Goal: Transaction & Acquisition: Obtain resource

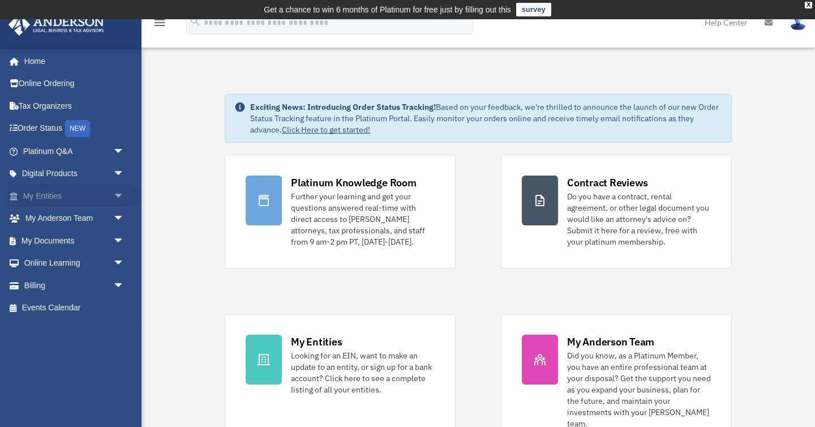
click at [105, 196] on link "My Entities arrow_drop_down" at bounding box center [75, 196] width 134 height 23
click at [114, 193] on span "arrow_drop_down" at bounding box center [124, 196] width 23 height 23
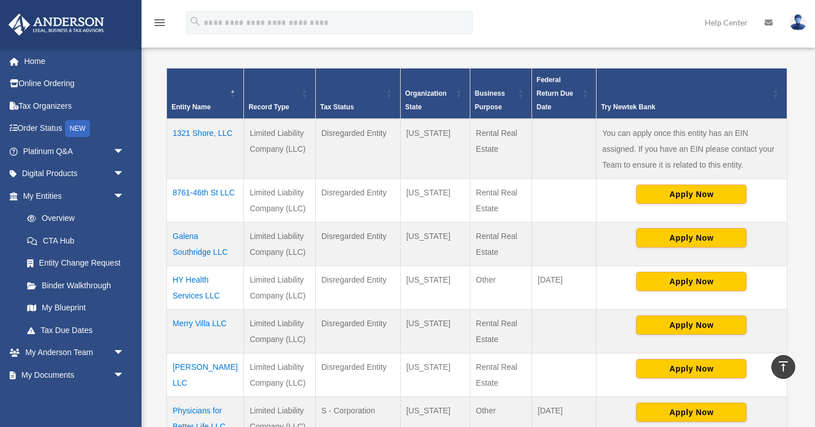
scroll to position [237, 0]
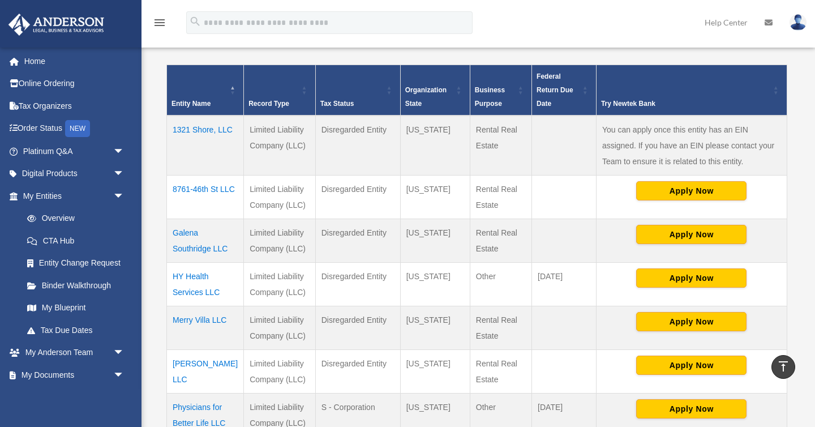
click at [193, 317] on td "Merry Villa LLC" at bounding box center [205, 328] width 77 height 44
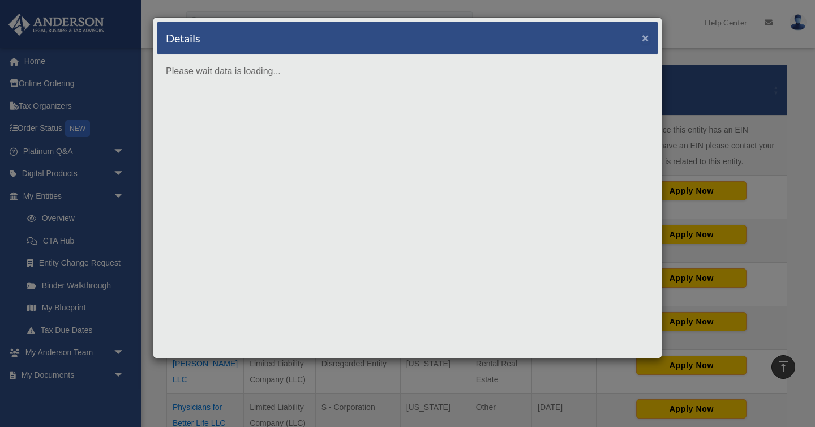
click at [643, 40] on button "×" at bounding box center [645, 38] width 7 height 12
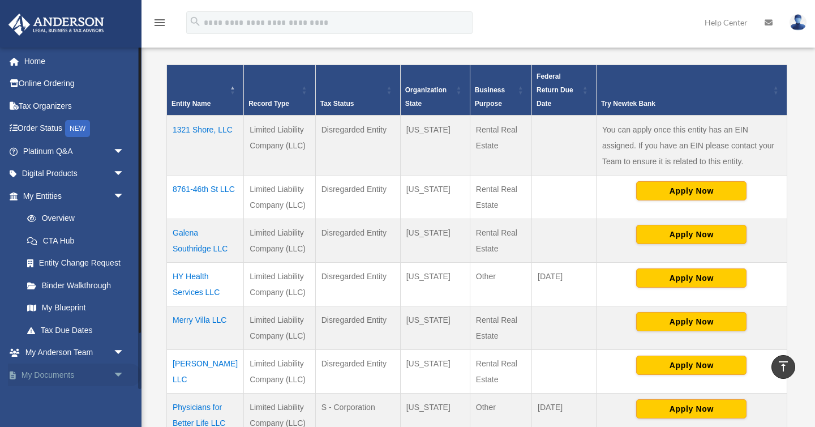
click at [36, 375] on link "My Documents arrow_drop_down" at bounding box center [75, 374] width 134 height 23
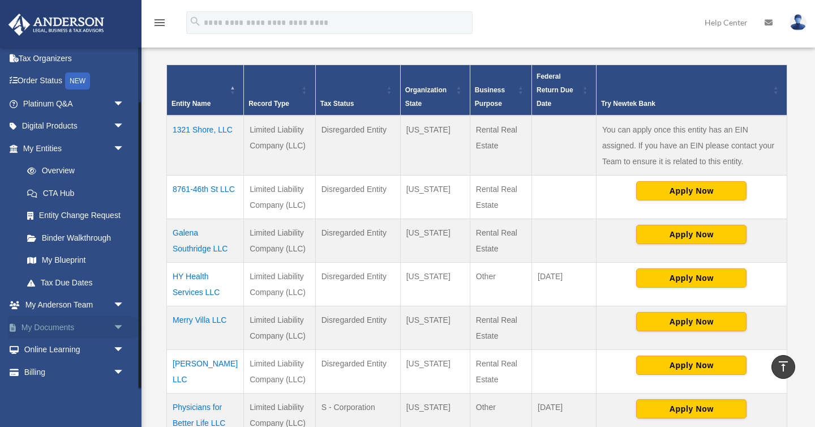
scroll to position [67, 0]
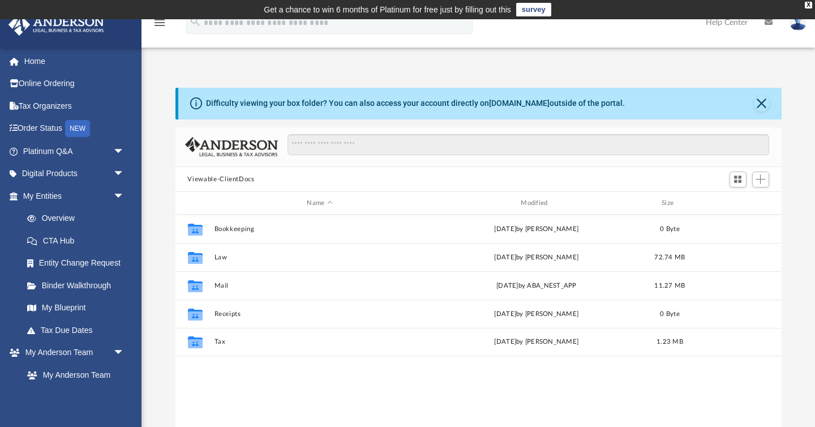
scroll to position [257, 606]
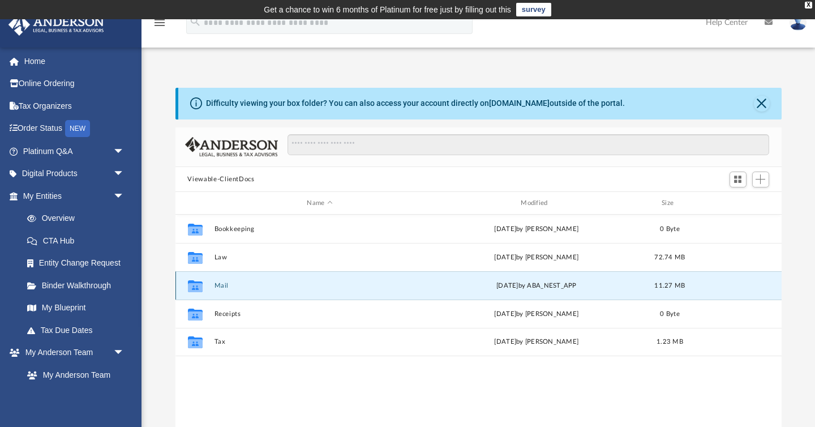
click at [220, 282] on button "Mail" at bounding box center [320, 285] width 212 height 7
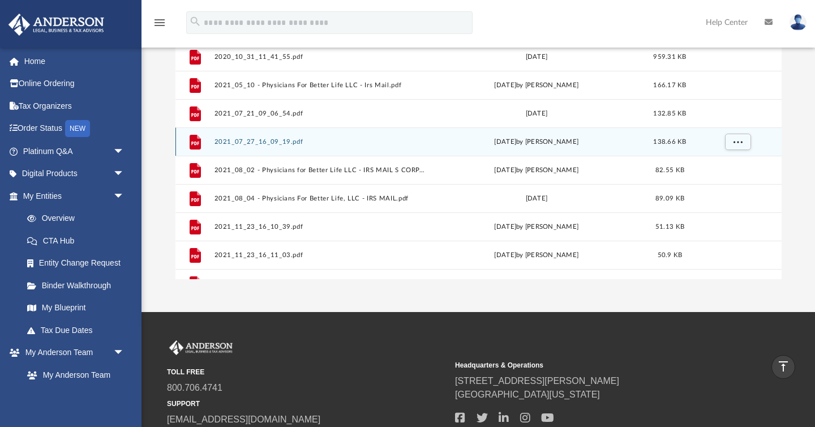
scroll to position [87, 0]
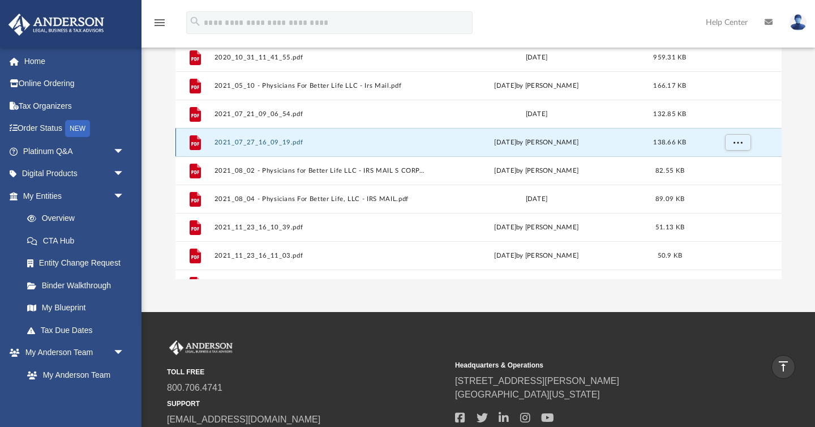
click at [262, 140] on button "2021_07_27_16_09_19.pdf" at bounding box center [320, 142] width 212 height 7
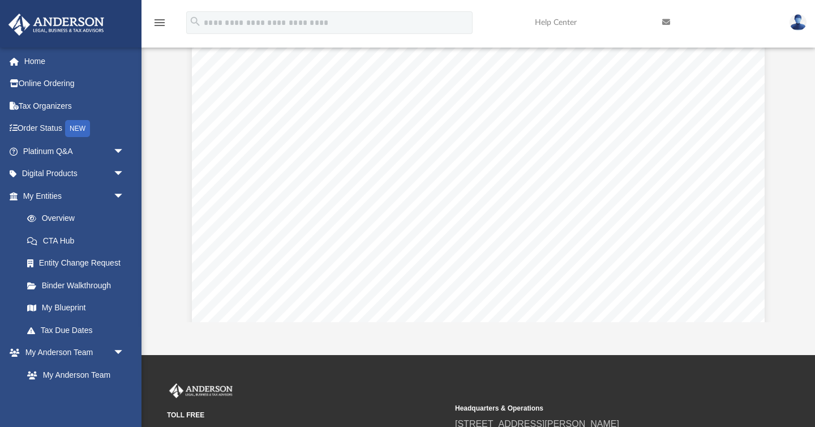
scroll to position [75, 0]
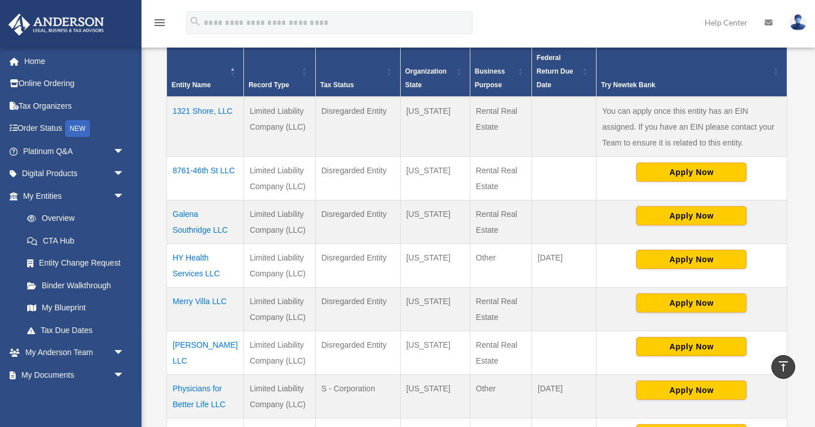
scroll to position [256, 0]
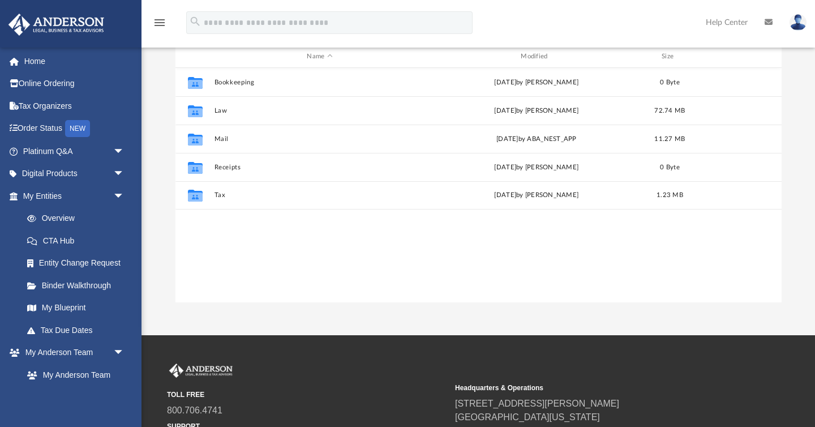
scroll to position [146, 0]
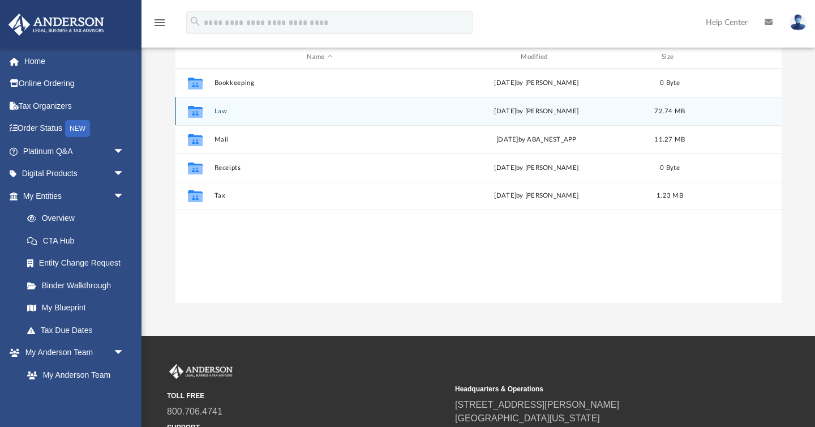
click at [224, 111] on button "Law" at bounding box center [320, 111] width 212 height 7
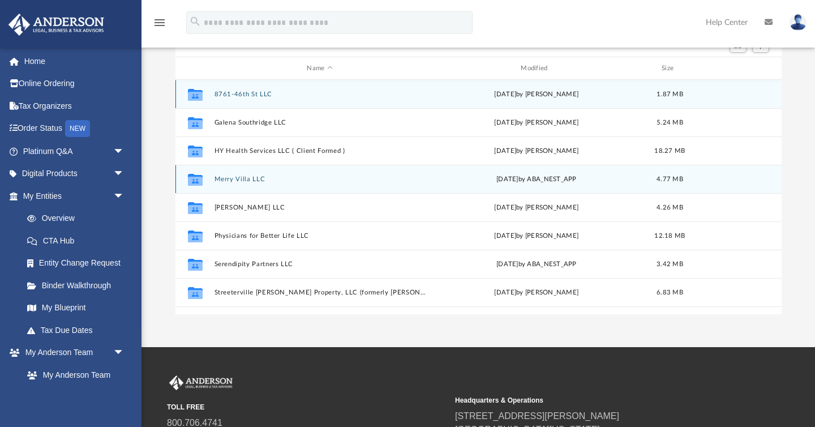
scroll to position [134, 0]
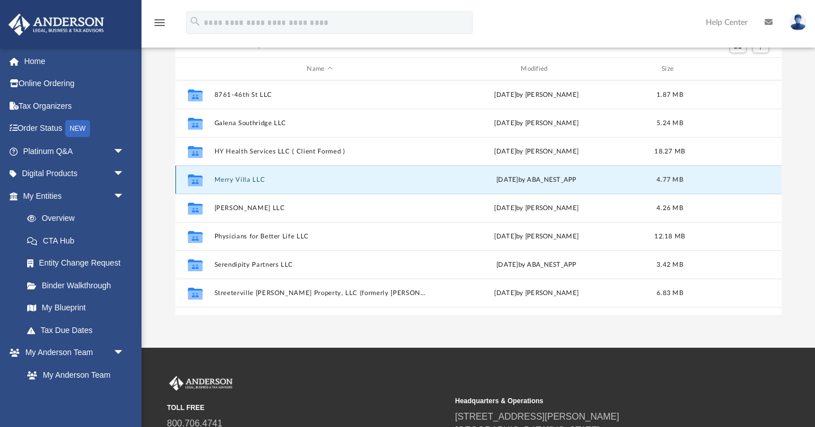
click at [245, 179] on button "Merry Villa LLC" at bounding box center [320, 179] width 212 height 7
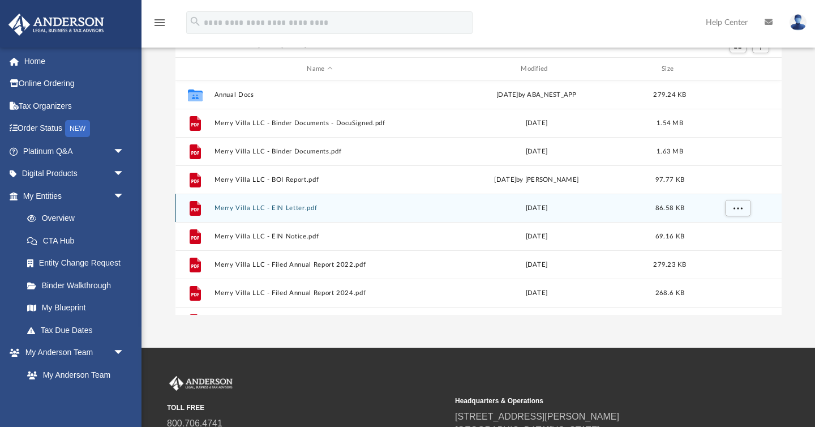
click at [281, 206] on button "Merry Villa LLC - EIN Letter.pdf" at bounding box center [320, 207] width 212 height 7
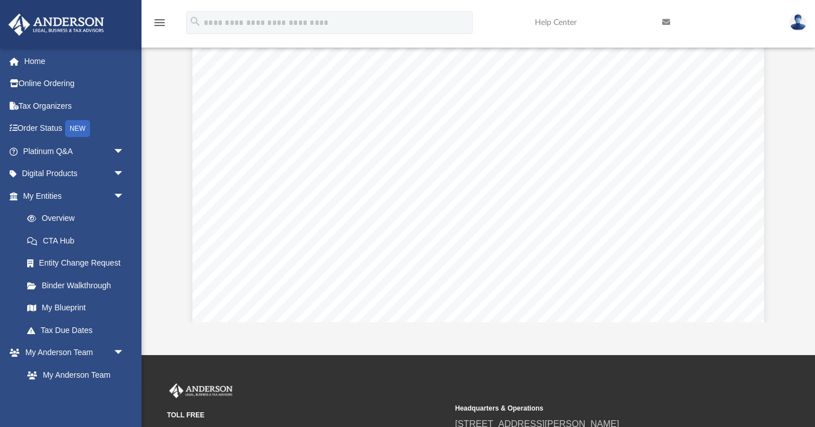
scroll to position [0, 0]
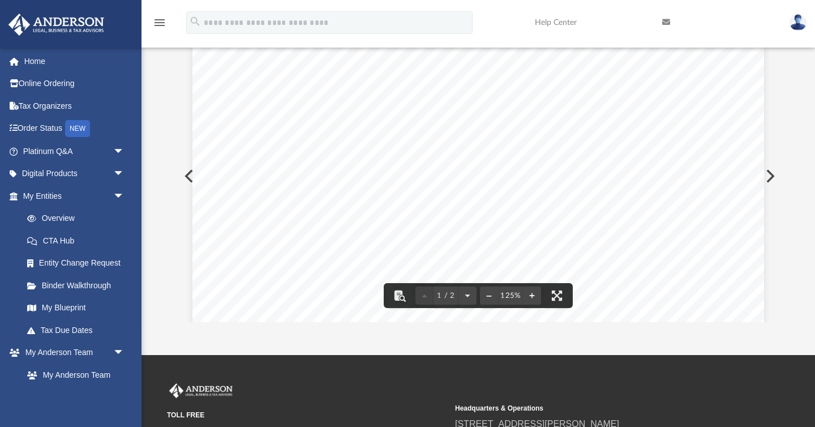
click at [747, 65] on div at bounding box center [479, 65] width 606 height 1
click at [748, 62] on div "Page 1" at bounding box center [478, 410] width 571 height 742
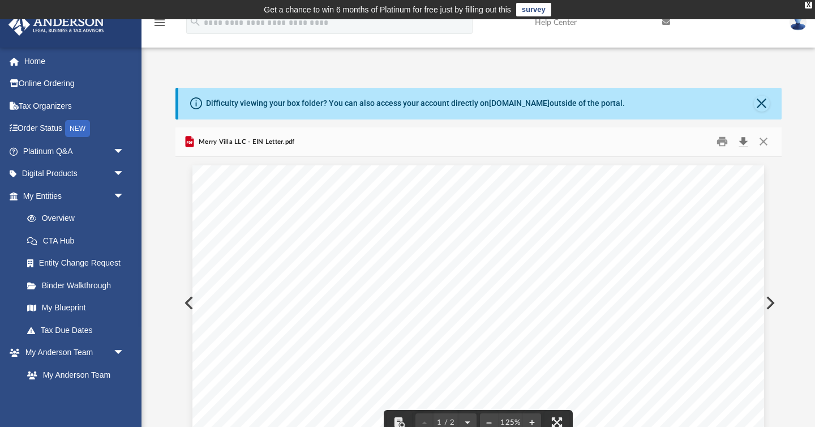
click at [742, 144] on button "Download" at bounding box center [744, 142] width 20 height 18
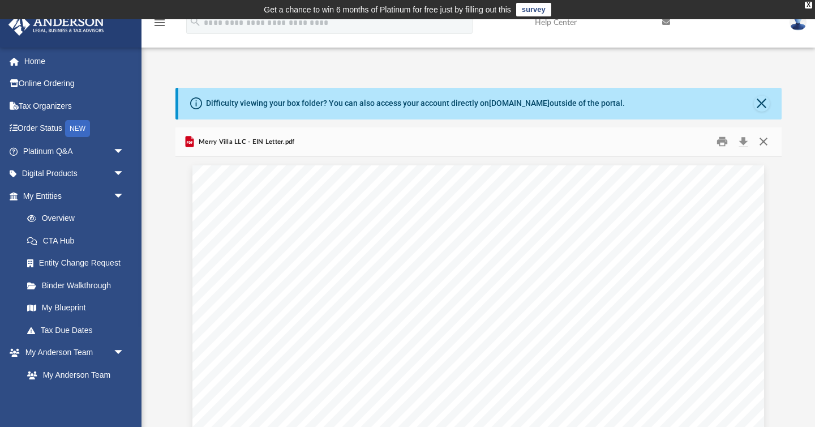
click at [768, 139] on button "Close" at bounding box center [764, 142] width 20 height 18
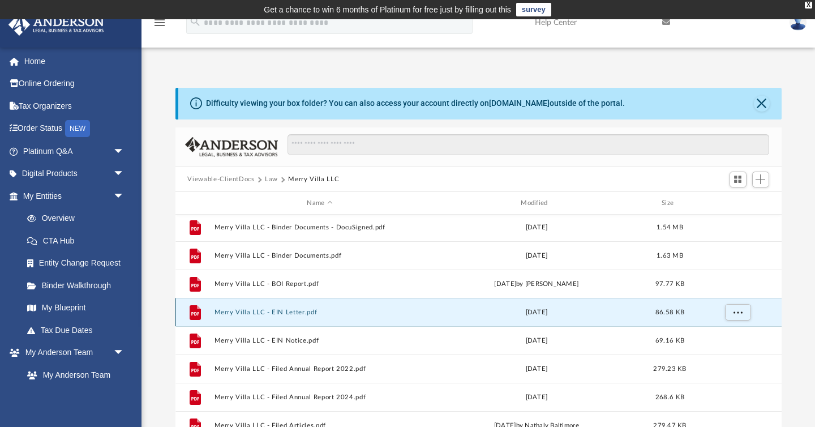
scroll to position [31, 0]
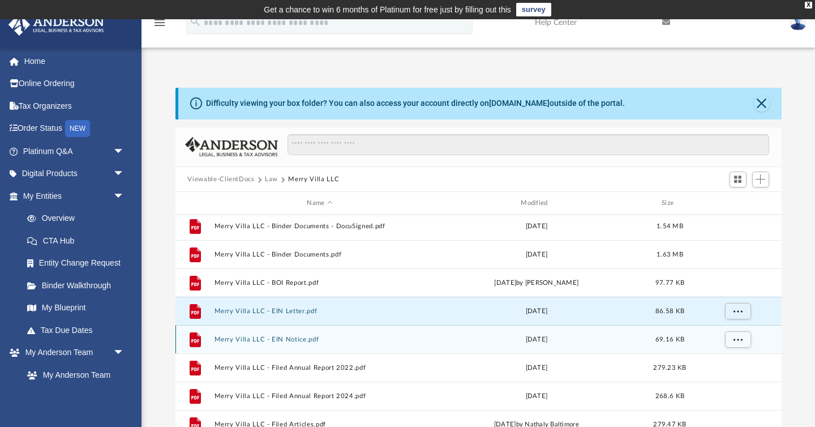
click at [284, 340] on button "Merry Villa LLC - EIN Notice.pdf" at bounding box center [320, 339] width 212 height 7
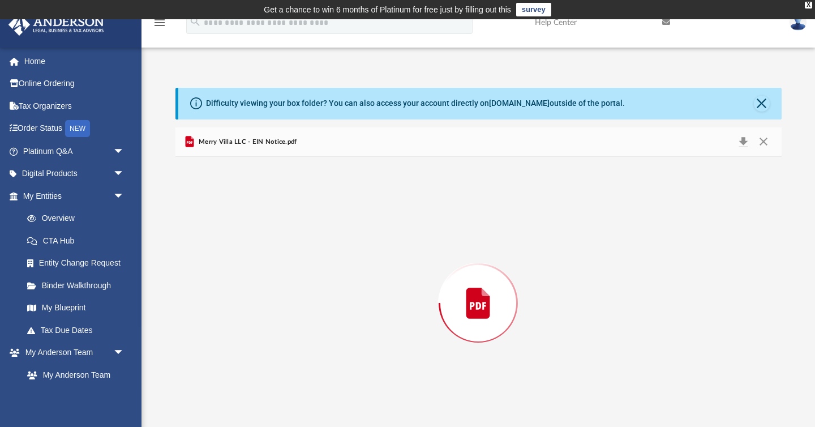
scroll to position [22, 0]
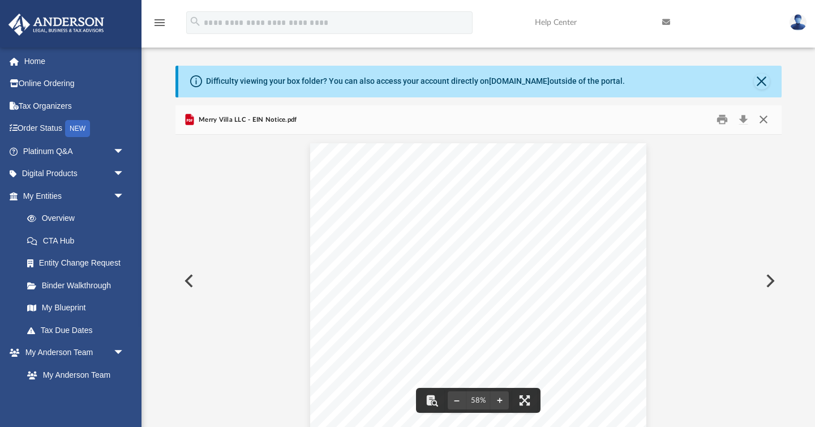
click at [762, 119] on button "Close" at bounding box center [764, 120] width 20 height 18
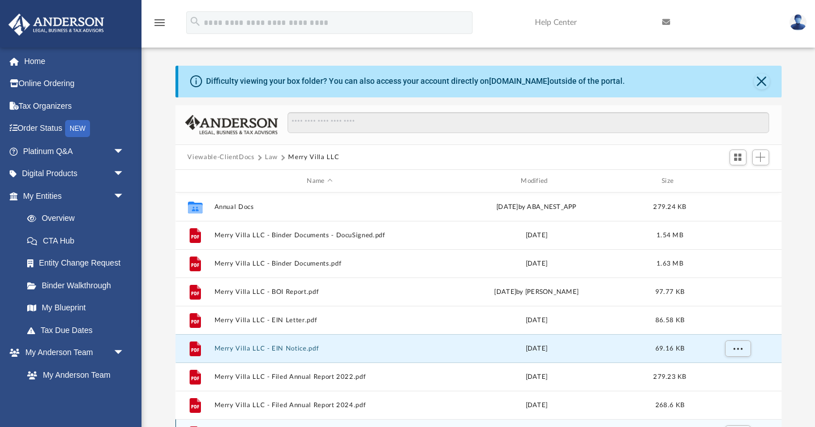
scroll to position [0, 0]
